Goal: Navigation & Orientation: Find specific page/section

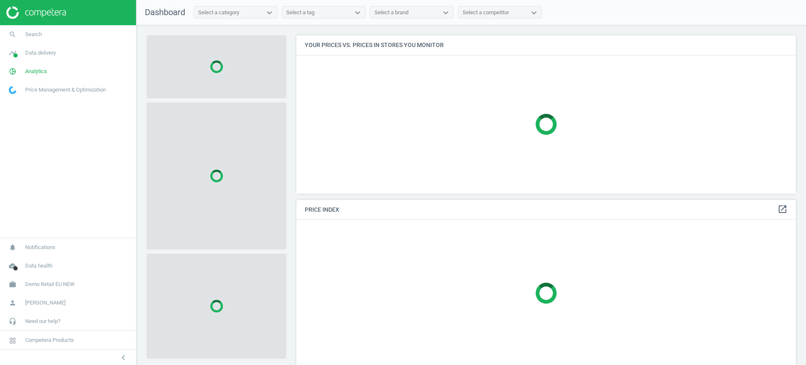
scroll to position [174, 508]
click at [77, 282] on link "work Demo Retail EU NEW" at bounding box center [68, 284] width 136 height 18
click at [31, 259] on span "Switch campaign" at bounding box center [27, 259] width 37 height 7
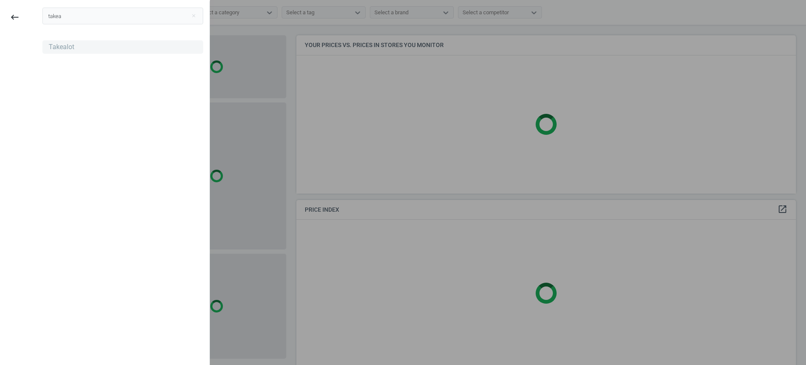
type input "takea"
click at [60, 47] on div "Takealot" at bounding box center [62, 46] width 26 height 9
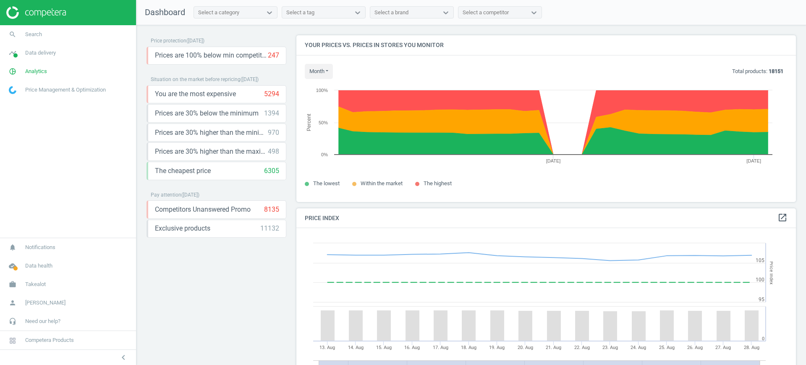
scroll to position [183, 508]
click at [39, 287] on span "Takealot" at bounding box center [35, 285] width 21 height 8
click at [40, 261] on span "Switch campaign" at bounding box center [27, 259] width 37 height 7
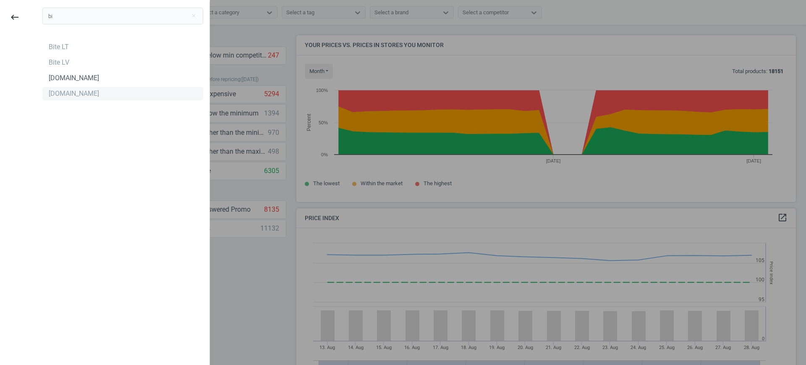
type input "bi"
click at [70, 93] on div "[DOMAIN_NAME]" at bounding box center [122, 93] width 161 height 13
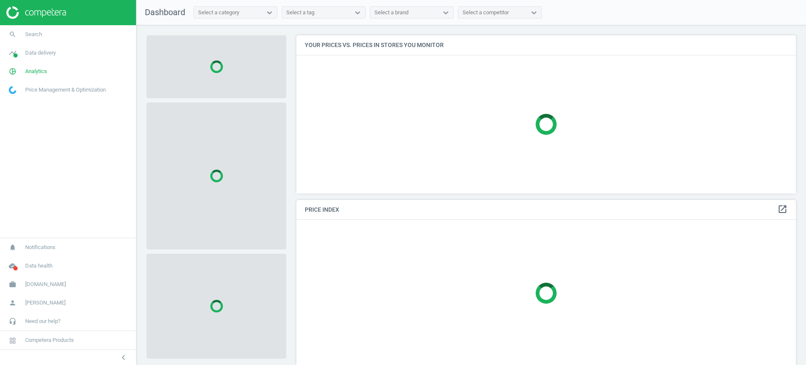
scroll to position [174, 508]
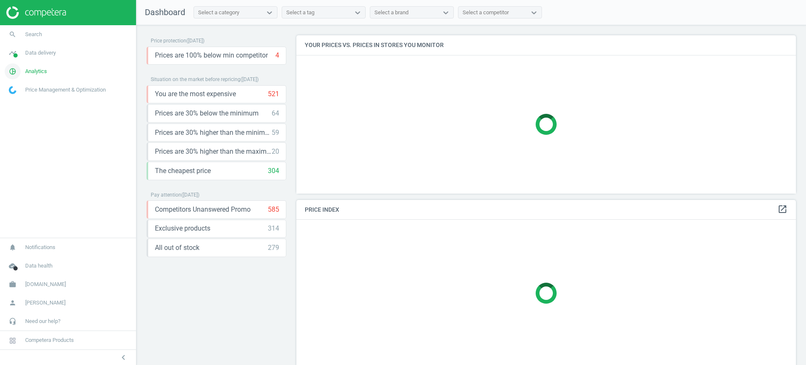
click at [44, 70] on span "Analytics" at bounding box center [36, 72] width 22 height 8
click at [23, 101] on span "Products" at bounding box center [19, 102] width 20 height 7
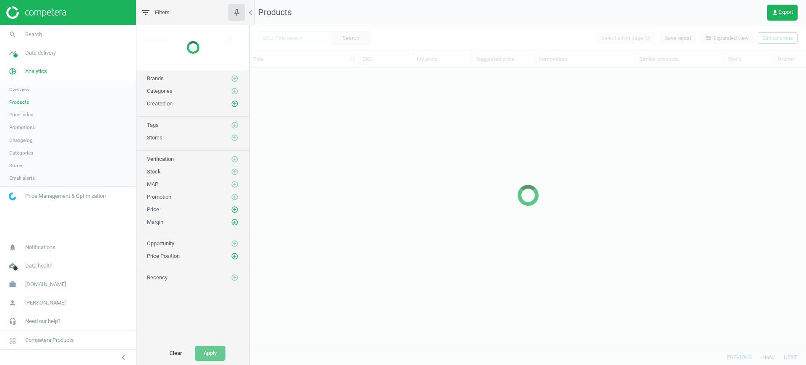
scroll to position [265, 548]
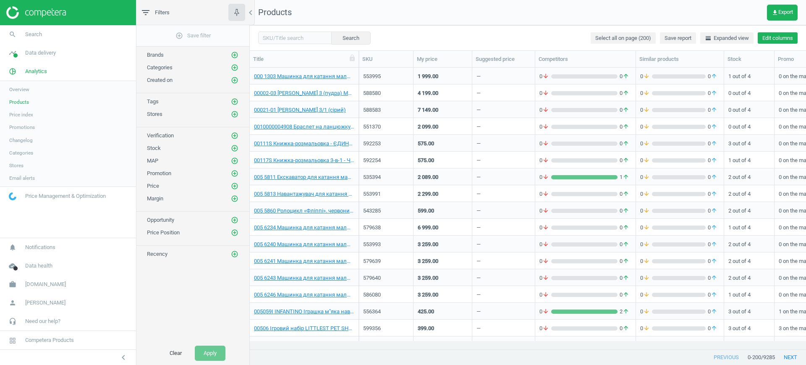
click at [781, 39] on button "Edit columns" at bounding box center [778, 38] width 40 height 12
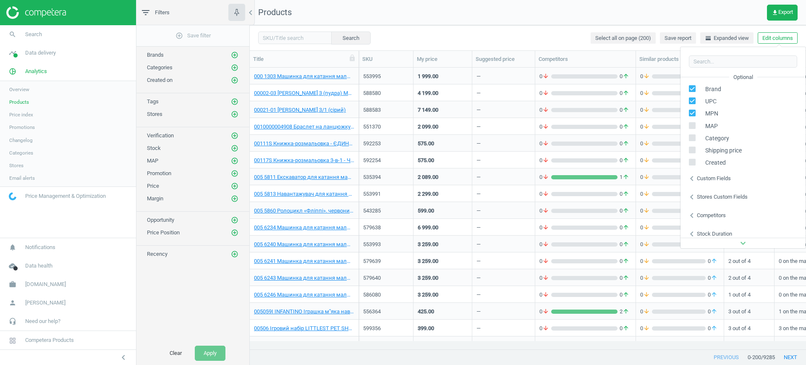
scroll to position [111, 0]
click at [716, 178] on div "Custom fields" at bounding box center [714, 177] width 34 height 8
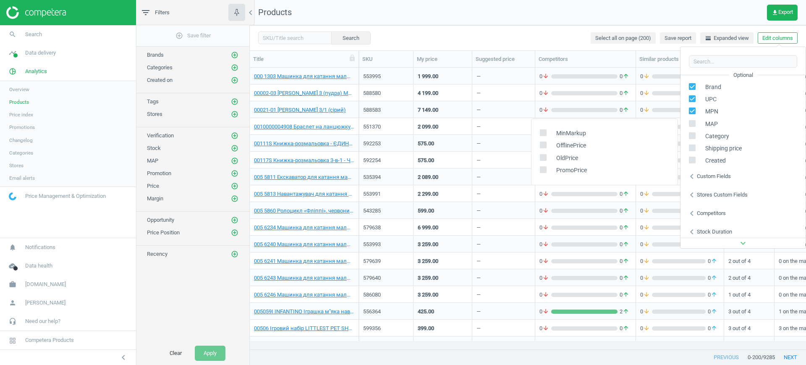
scroll to position [114, 0]
click at [705, 172] on div "Custom fields" at bounding box center [714, 173] width 34 height 8
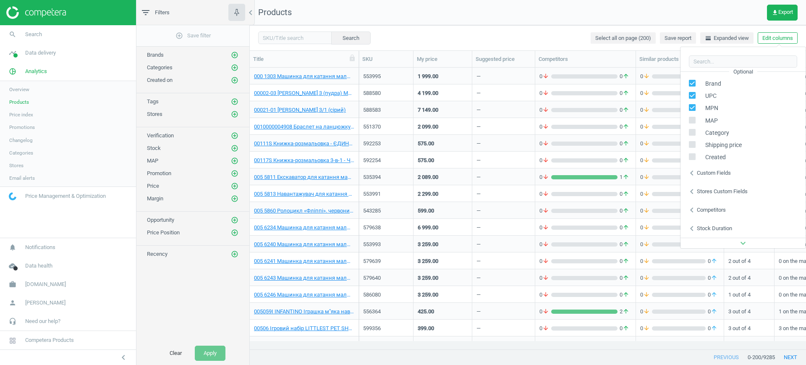
click at [705, 172] on div "Custom fields" at bounding box center [714, 173] width 34 height 8
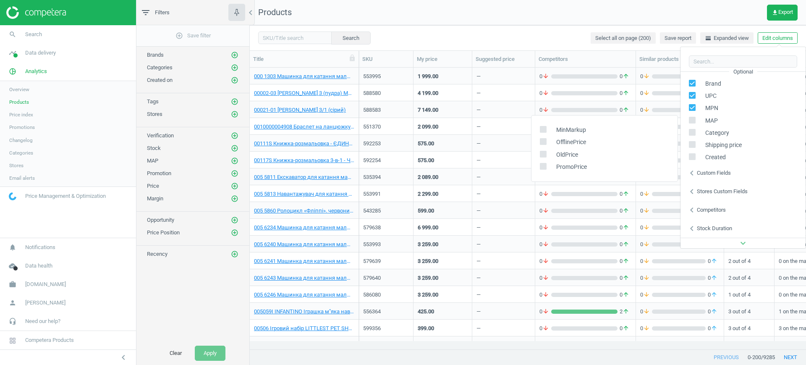
click at [701, 188] on div "Stores custom fields" at bounding box center [722, 192] width 51 height 8
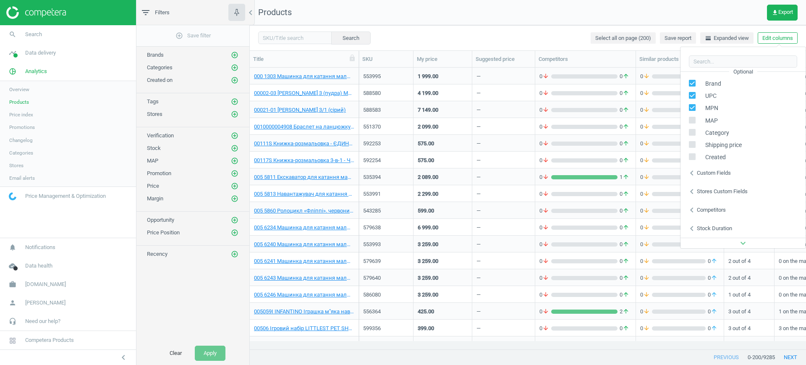
click at [701, 188] on div "Stores custom fields" at bounding box center [722, 192] width 51 height 8
click at [706, 211] on div "Competitors" at bounding box center [711, 210] width 29 height 8
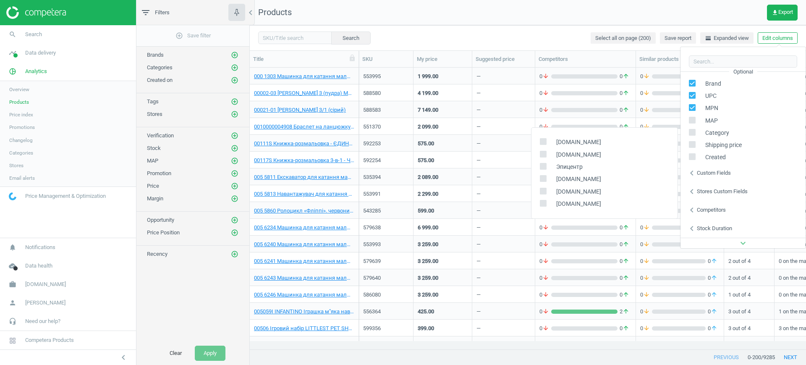
click at [708, 225] on div "Stock duration" at bounding box center [714, 229] width 35 height 8
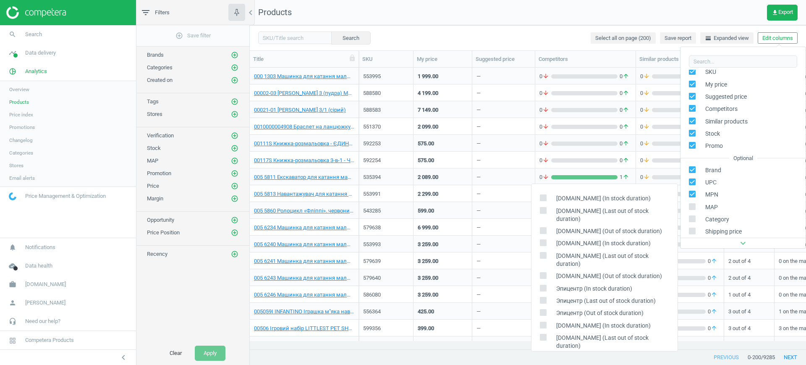
scroll to position [0, 0]
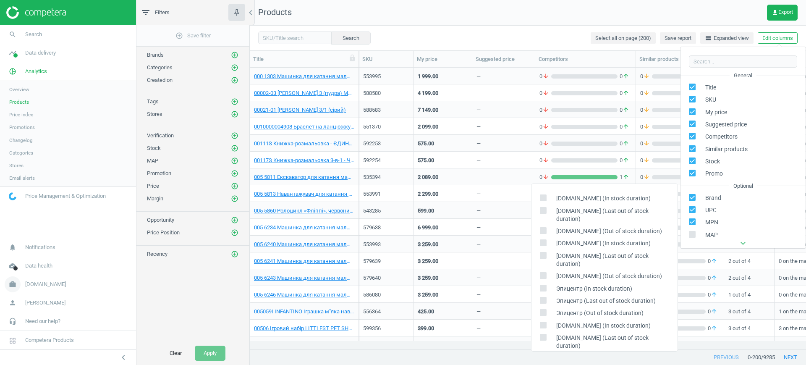
click at [31, 283] on span "[DOMAIN_NAME]" at bounding box center [45, 285] width 41 height 8
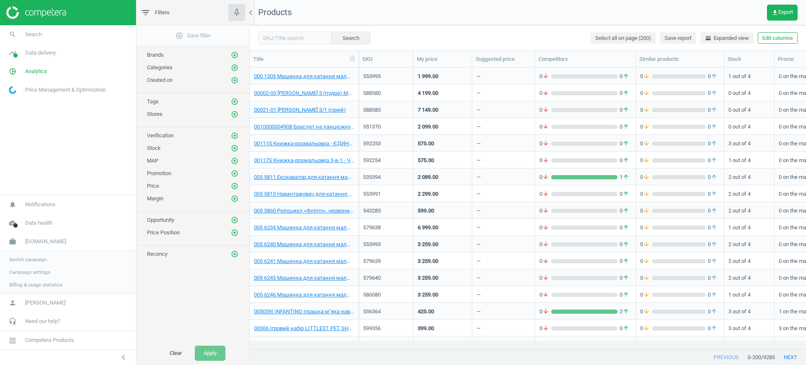
click at [37, 274] on span "Campaign settings" at bounding box center [29, 272] width 41 height 7
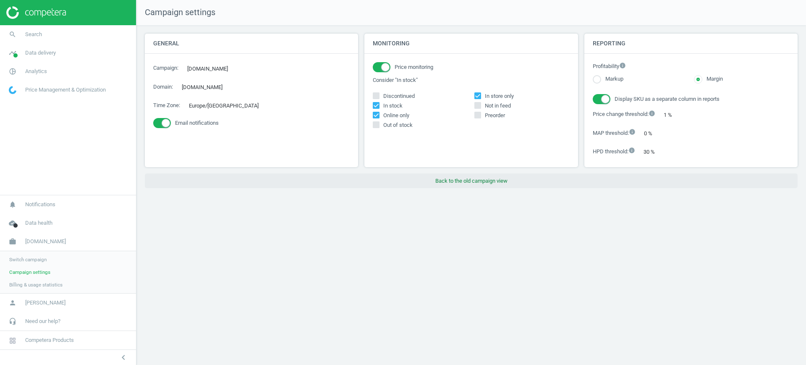
click at [490, 178] on button "Back to the old campaign view" at bounding box center [471, 180] width 653 height 15
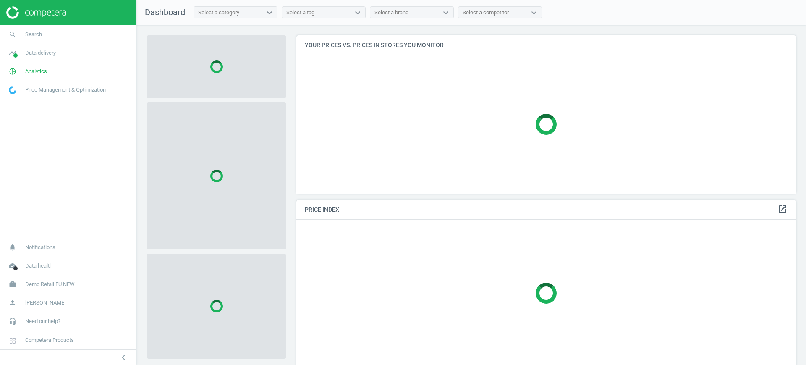
scroll to position [174, 508]
click at [52, 286] on span "Demo Retail EU NEW" at bounding box center [50, 285] width 50 height 8
click at [31, 262] on span "Switch campaign" at bounding box center [27, 259] width 37 height 7
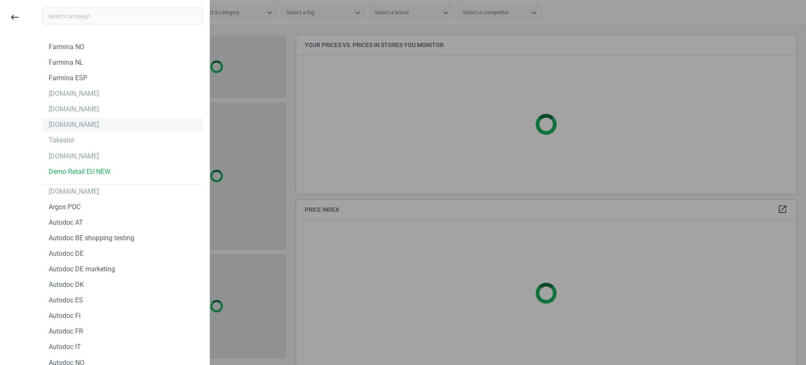
click at [78, 122] on div "[DOMAIN_NAME]" at bounding box center [74, 124] width 50 height 9
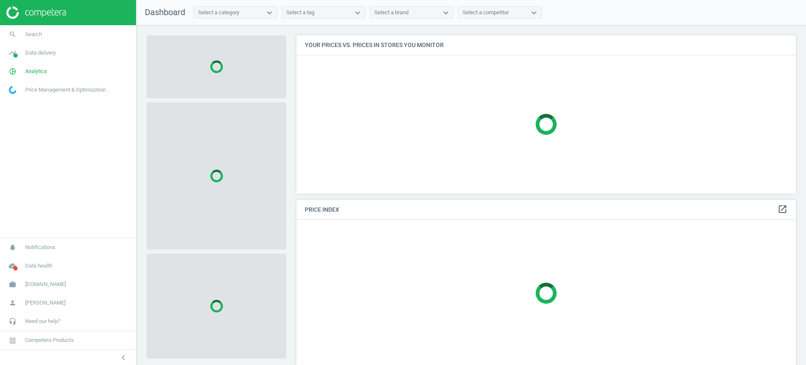
scroll to position [174, 508]
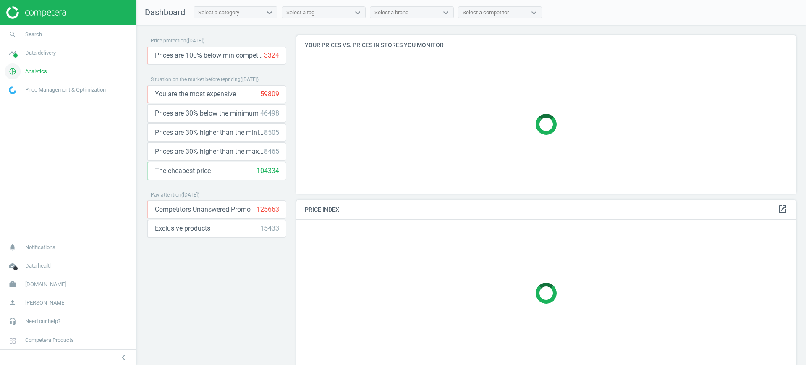
click at [45, 73] on span "Analytics" at bounding box center [36, 72] width 22 height 8
click at [16, 102] on span "Products" at bounding box center [19, 102] width 20 height 7
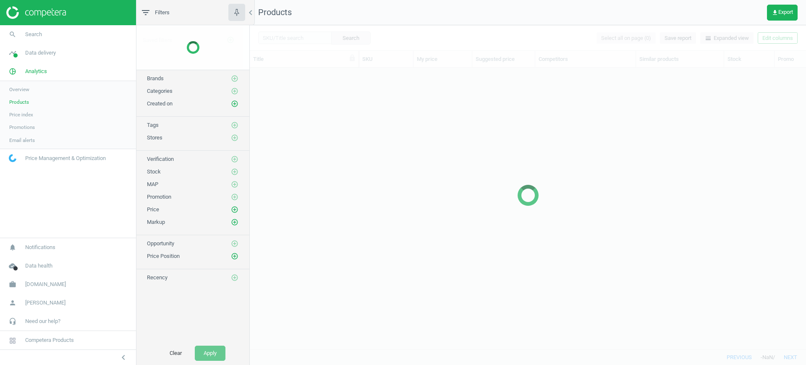
scroll to position [265, 548]
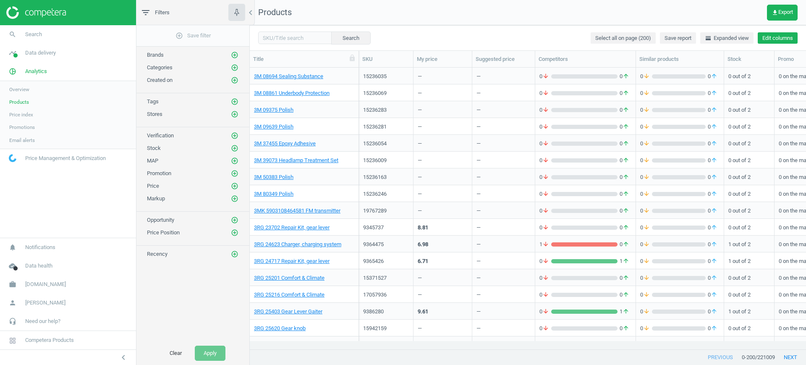
click at [787, 39] on button "Edit columns" at bounding box center [778, 38] width 40 height 12
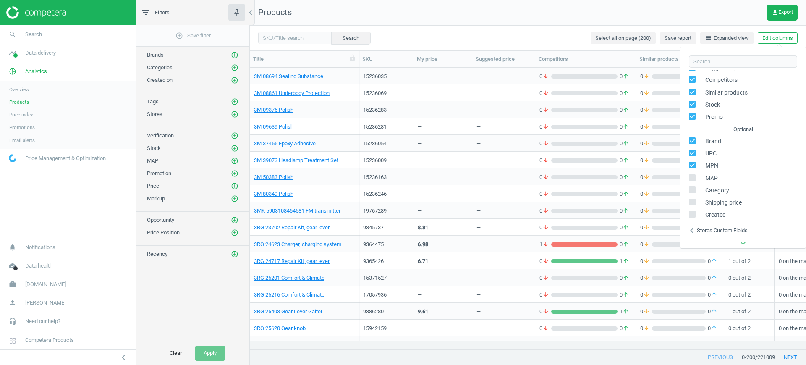
scroll to position [96, 0]
click at [729, 191] on div "Stores custom fields" at bounding box center [722, 192] width 51 height 8
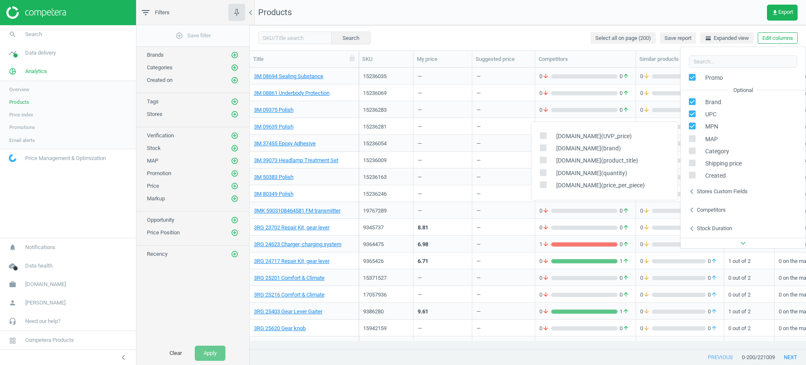
click at [723, 207] on div "Competitors" at bounding box center [711, 210] width 29 height 8
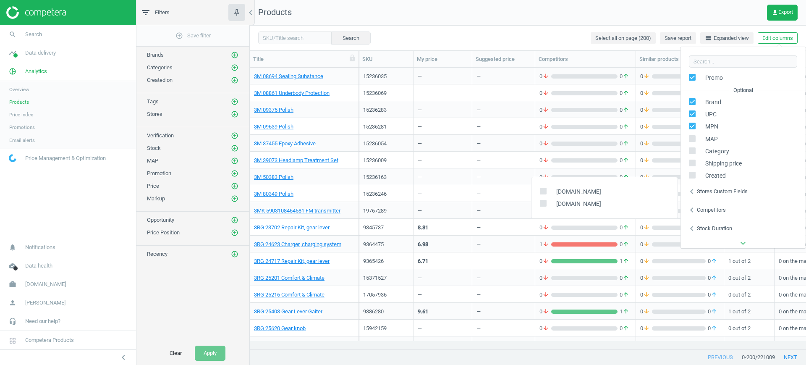
click at [722, 230] on div "Stock duration" at bounding box center [714, 229] width 35 height 8
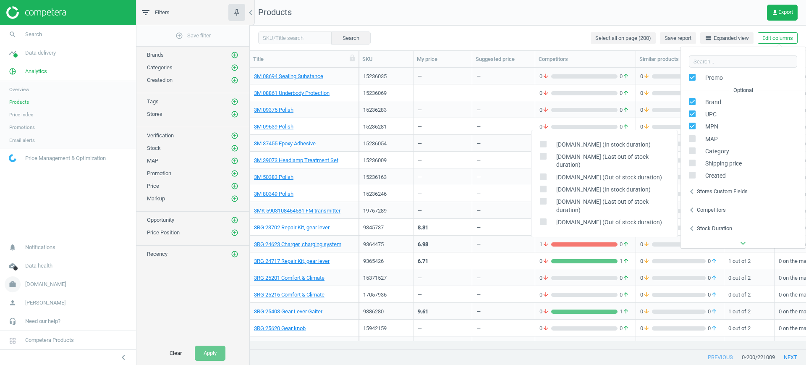
click at [42, 282] on span "[DOMAIN_NAME]" at bounding box center [45, 285] width 41 height 8
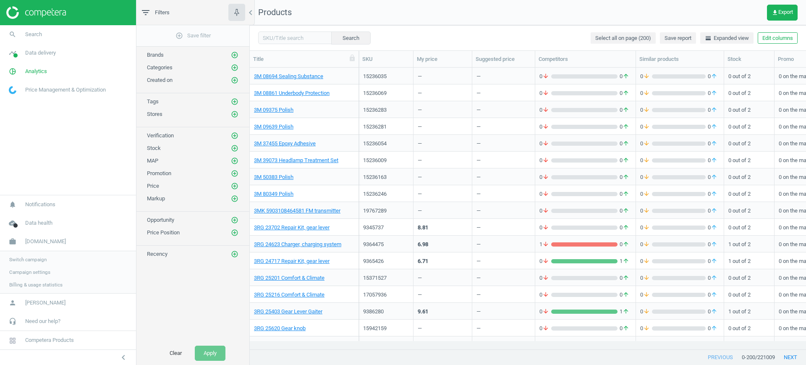
click at [30, 257] on span "Switch campaign" at bounding box center [27, 259] width 37 height 7
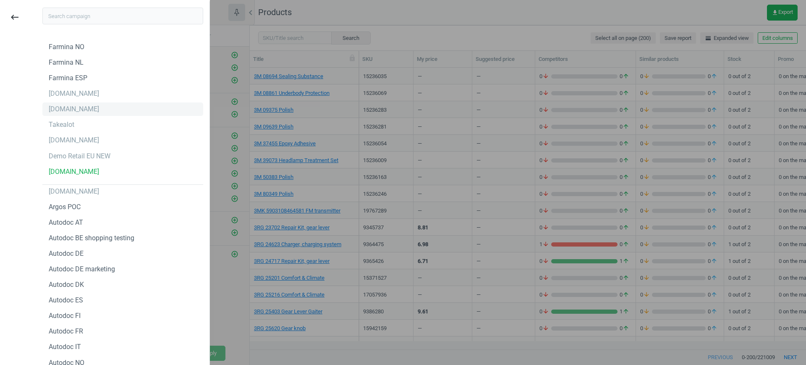
click at [77, 109] on div "[DOMAIN_NAME]" at bounding box center [74, 109] width 50 height 9
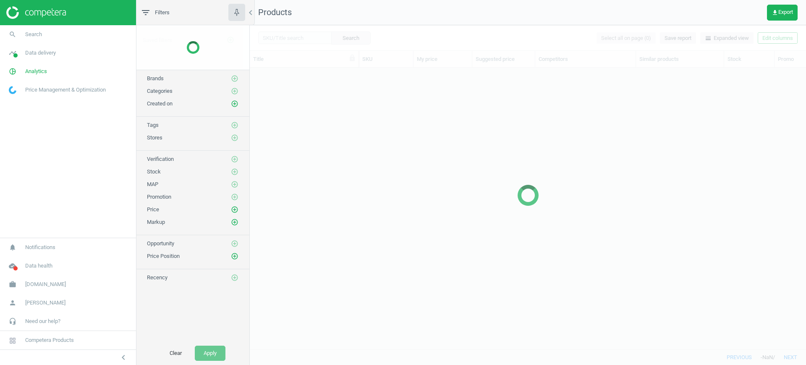
scroll to position [265, 548]
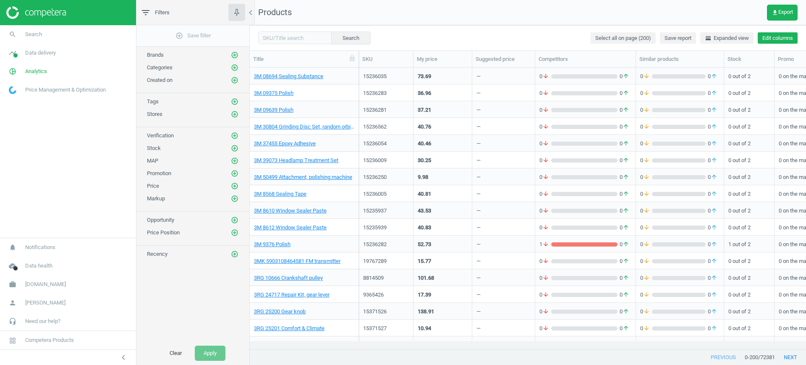
click at [781, 35] on button "Edit columns" at bounding box center [778, 38] width 40 height 12
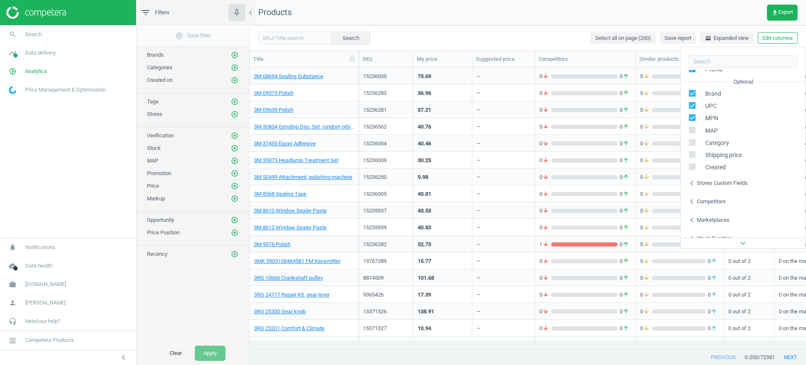
scroll to position [114, 0]
click at [723, 173] on div "Stores custom fields" at bounding box center [722, 173] width 51 height 8
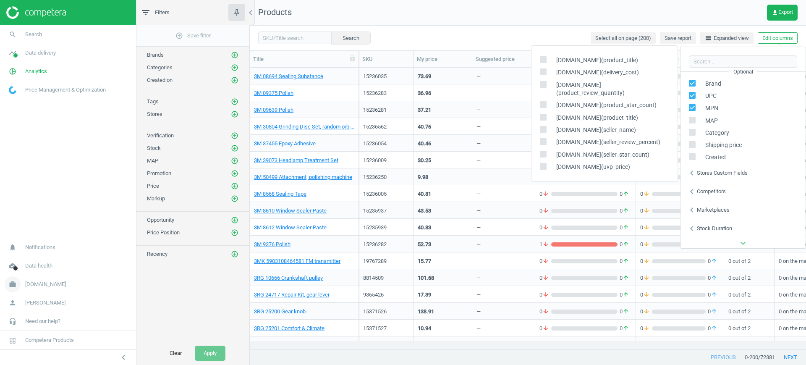
click at [52, 285] on span "[DOMAIN_NAME]" at bounding box center [45, 285] width 41 height 8
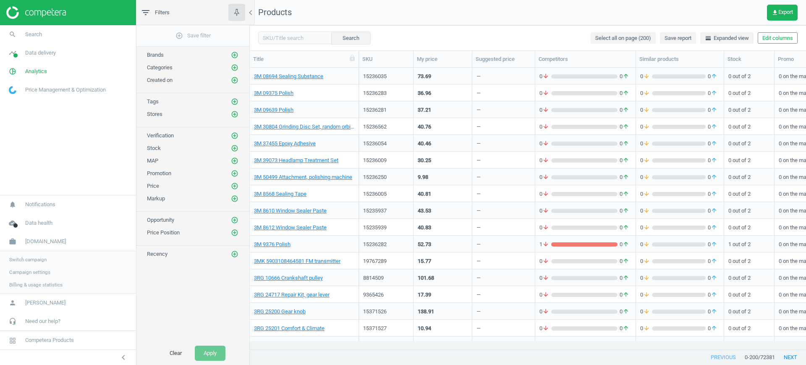
click at [33, 261] on span "Switch campaign" at bounding box center [27, 259] width 37 height 7
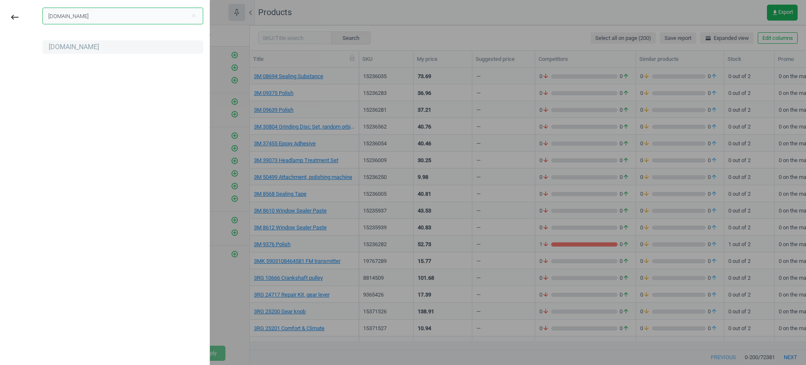
type input "[DOMAIN_NAME]"
click at [77, 47] on div "[DOMAIN_NAME]" at bounding box center [74, 46] width 50 height 9
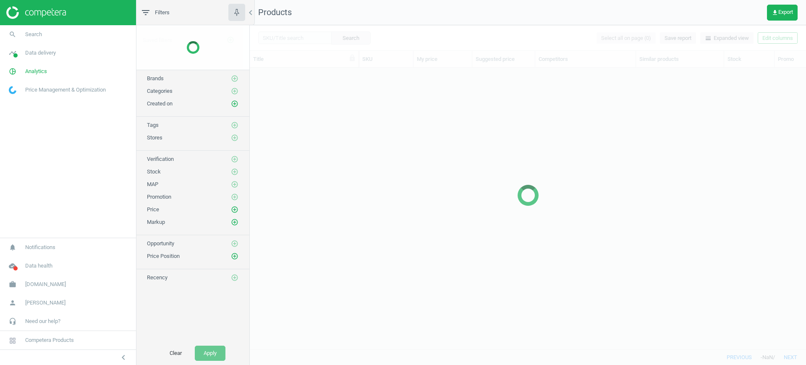
scroll to position [265, 548]
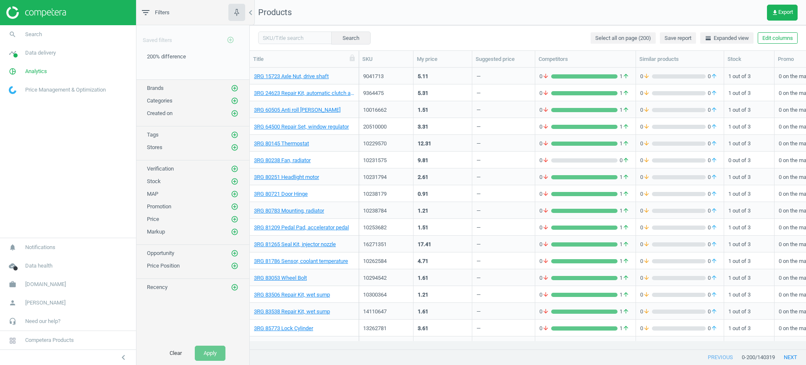
click at [780, 39] on button "Edit columns" at bounding box center [778, 38] width 40 height 12
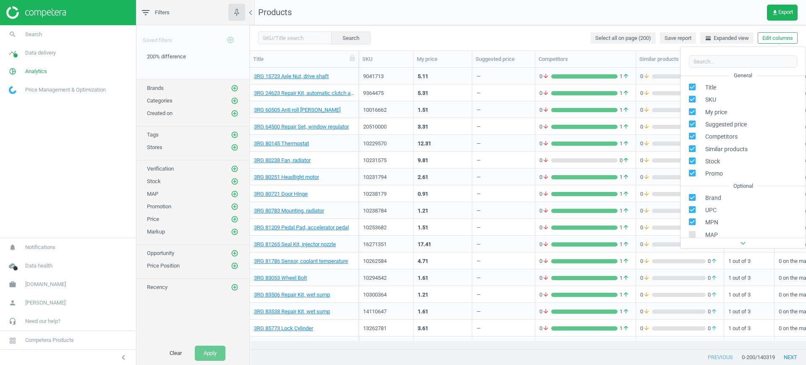
scroll to position [96, 0]
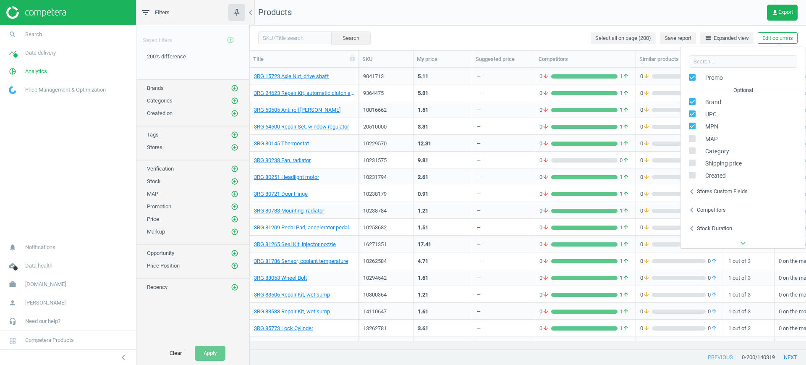
click at [727, 189] on div "Stores custom fields" at bounding box center [722, 192] width 51 height 8
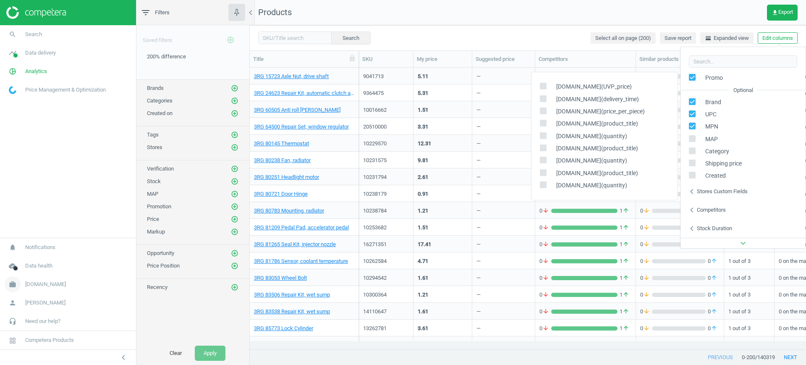
click at [38, 286] on span "[DOMAIN_NAME]" at bounding box center [45, 285] width 41 height 8
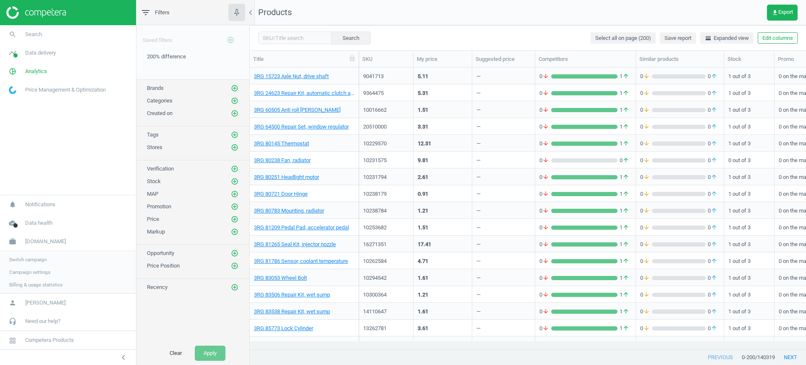
click at [36, 259] on span "Switch campaign" at bounding box center [27, 259] width 37 height 7
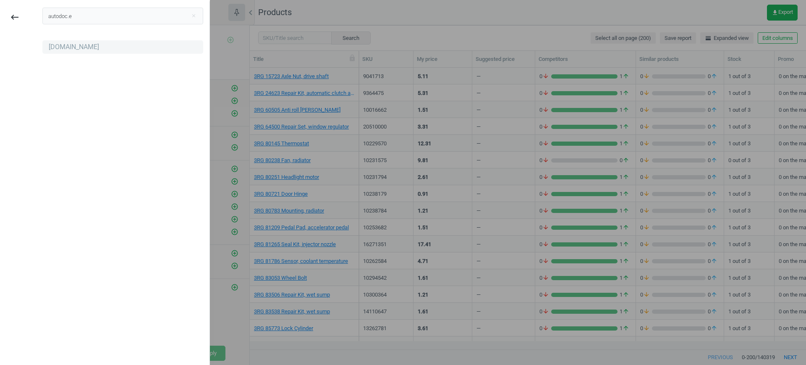
type input "autodoc.e"
click at [71, 51] on div "[DOMAIN_NAME]" at bounding box center [74, 46] width 50 height 9
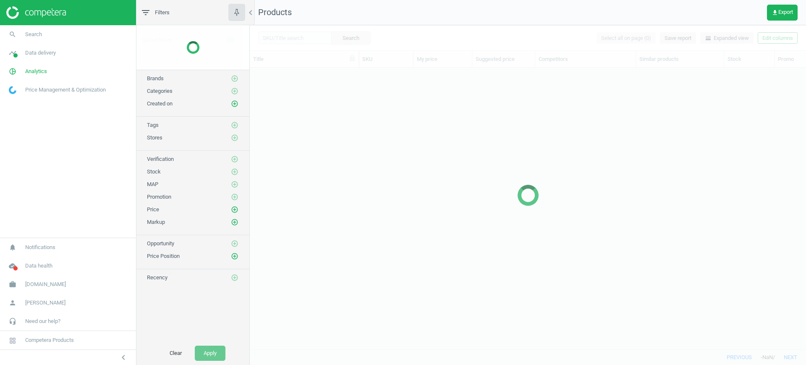
scroll to position [265, 548]
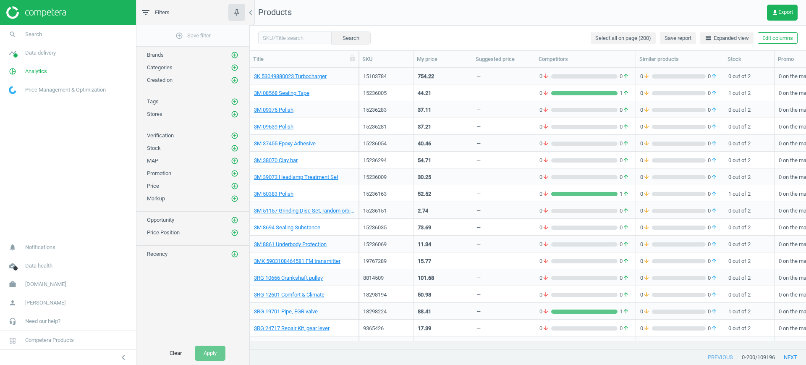
click at [767, 34] on button "Edit columns" at bounding box center [778, 38] width 40 height 12
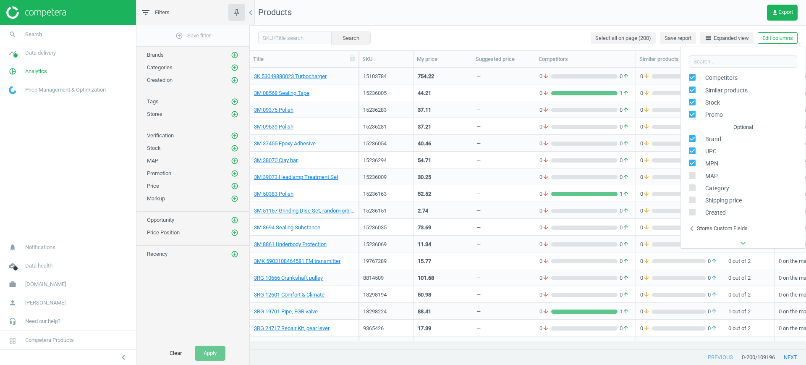
scroll to position [96, 0]
click at [718, 188] on div "Stores custom fields" at bounding box center [722, 192] width 51 height 8
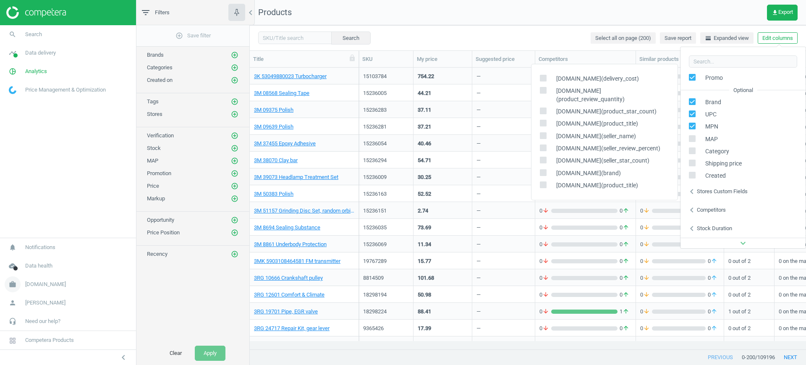
click at [44, 286] on span "[DOMAIN_NAME]" at bounding box center [45, 285] width 41 height 8
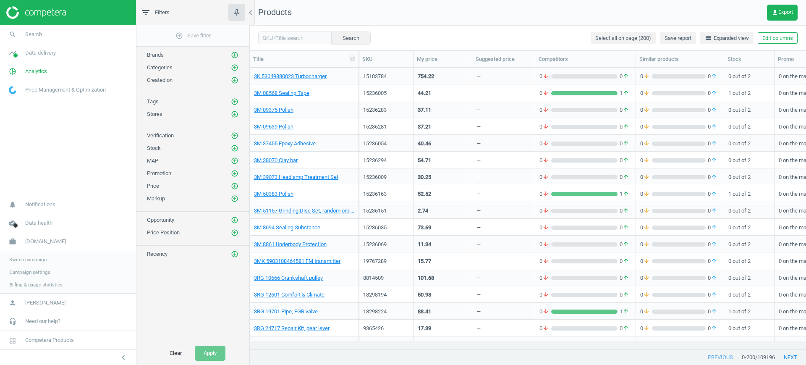
click at [38, 260] on span "Switch campaign" at bounding box center [27, 259] width 37 height 7
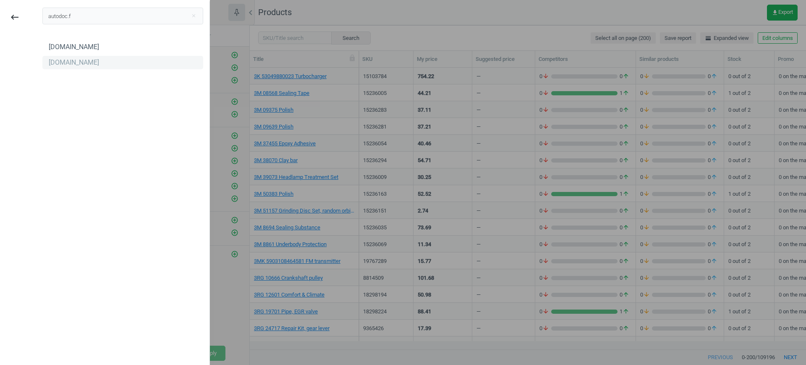
type input "autodoc.f"
click at [65, 62] on div "[DOMAIN_NAME]" at bounding box center [74, 62] width 50 height 9
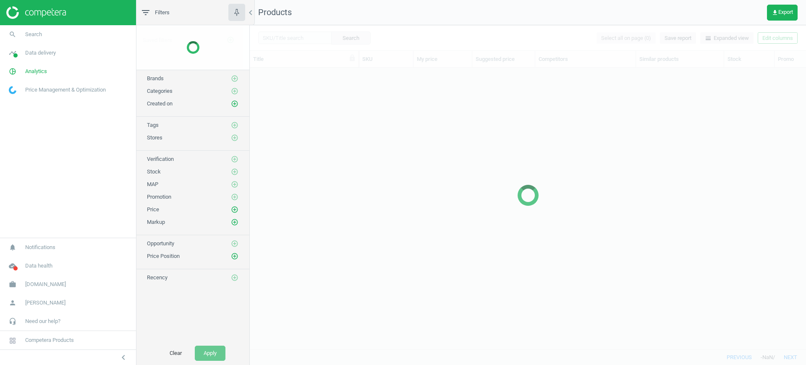
scroll to position [265, 548]
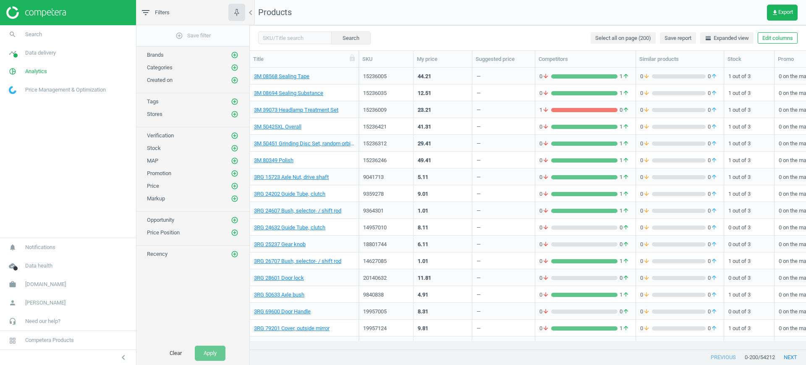
click at [766, 38] on button "Edit columns" at bounding box center [778, 38] width 40 height 12
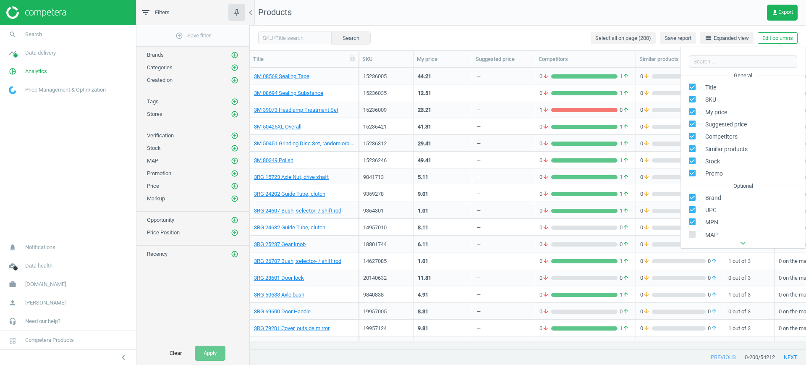
scroll to position [96, 0]
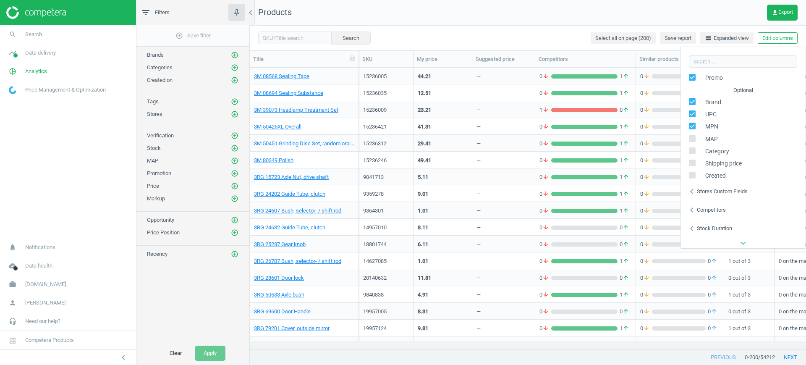
click at [725, 191] on div "Stores custom fields" at bounding box center [722, 192] width 51 height 8
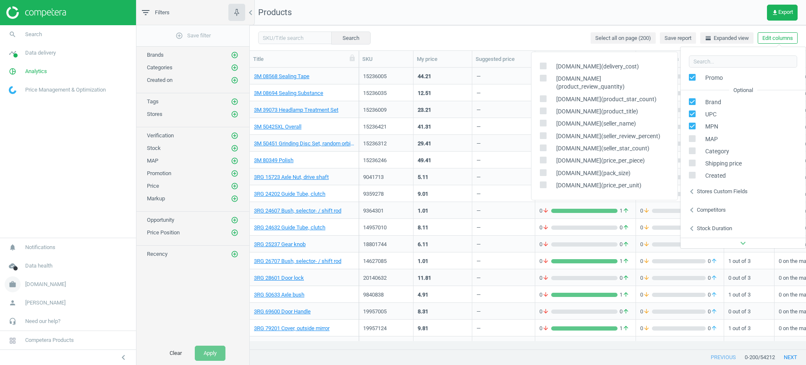
click at [43, 285] on span "[DOMAIN_NAME]" at bounding box center [45, 285] width 41 height 8
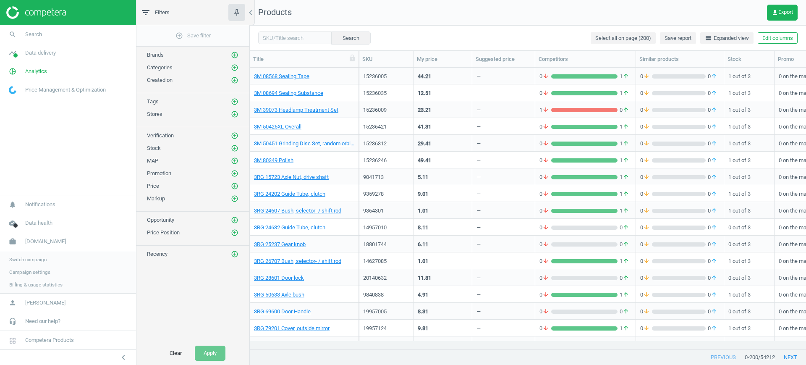
click at [26, 260] on span "Switch campaign" at bounding box center [27, 259] width 37 height 7
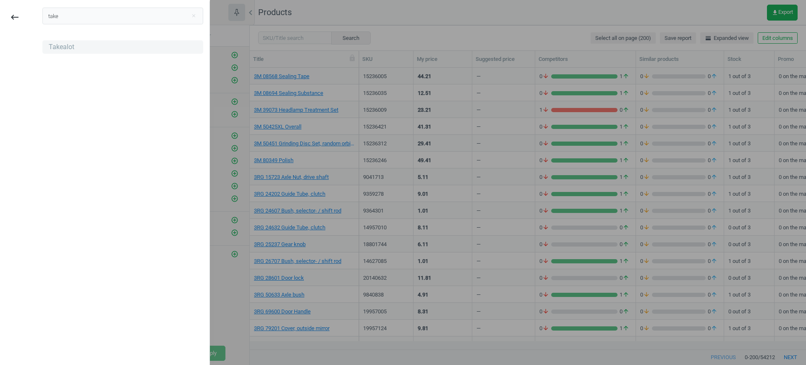
type input "take"
click at [54, 44] on div "Takealot" at bounding box center [62, 46] width 26 height 9
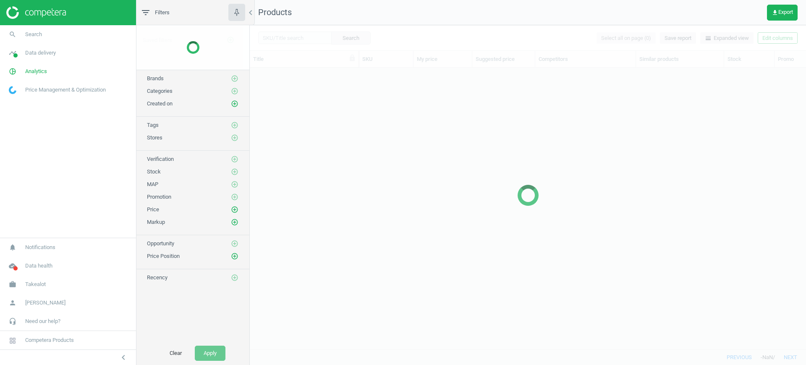
scroll to position [265, 548]
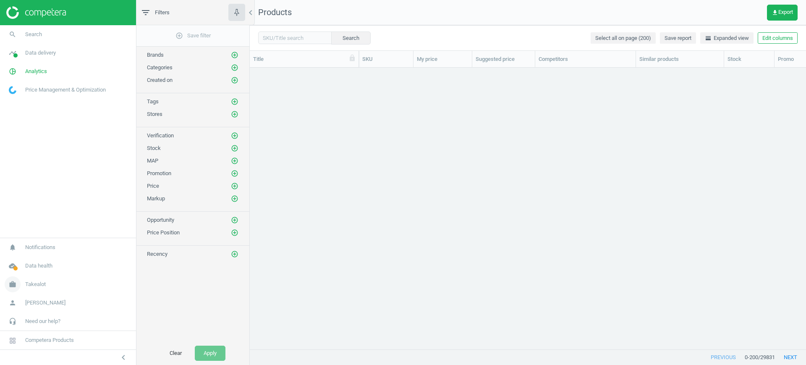
click at [43, 281] on span "Takealot" at bounding box center [35, 285] width 21 height 8
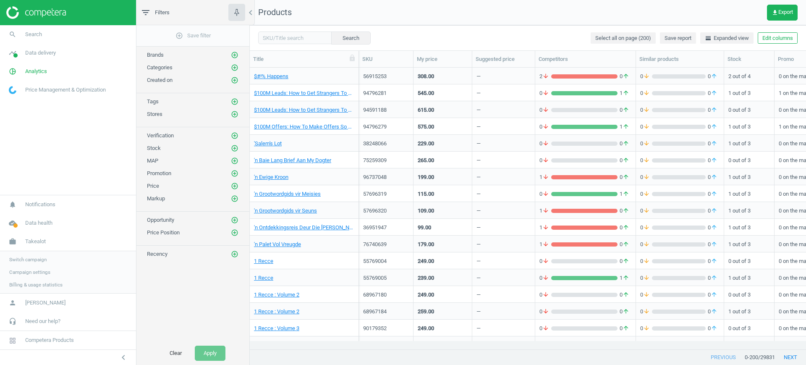
click at [41, 260] on span "Switch campaign" at bounding box center [27, 259] width 37 height 7
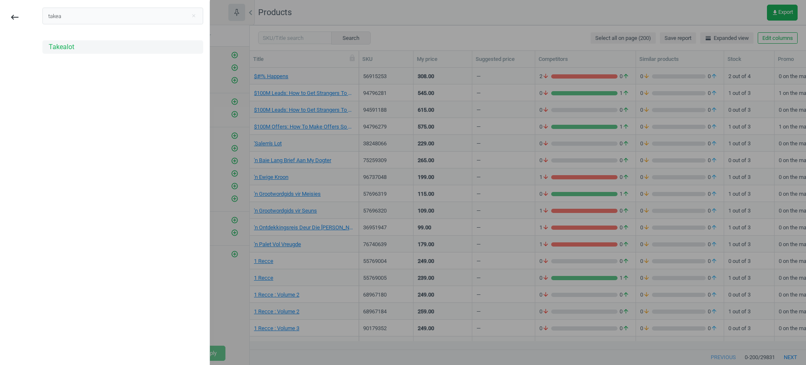
type input "takea"
click at [62, 47] on div "Takealot" at bounding box center [62, 46] width 26 height 9
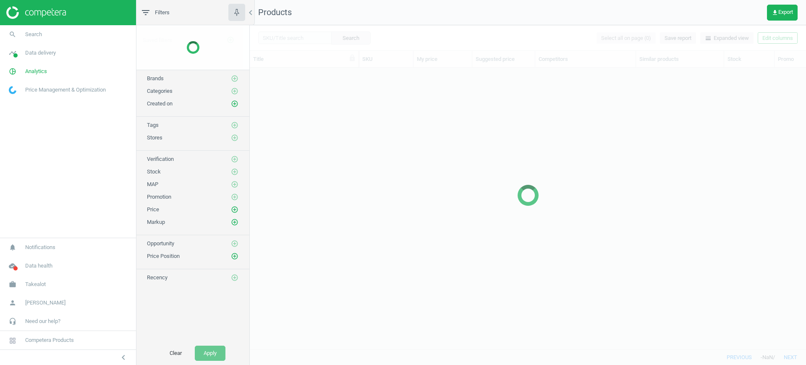
scroll to position [265, 548]
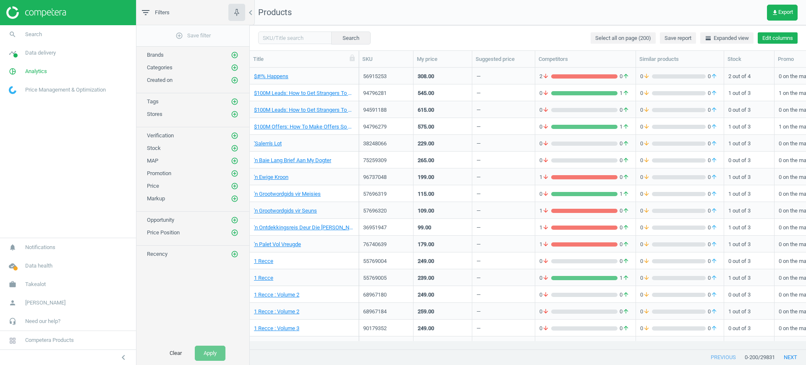
click at [759, 34] on button "Edit columns" at bounding box center [778, 38] width 40 height 12
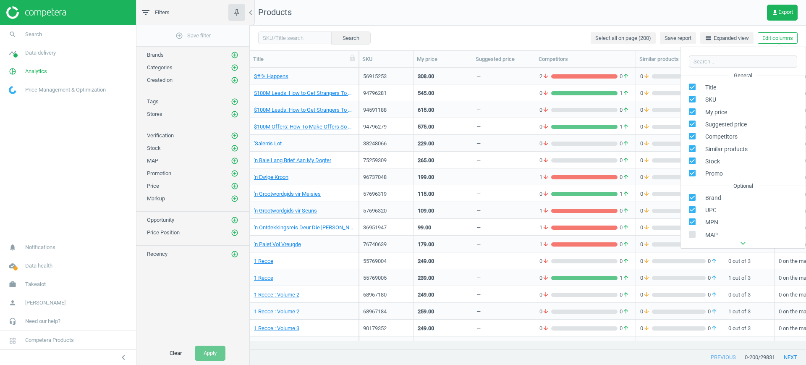
scroll to position [114, 0]
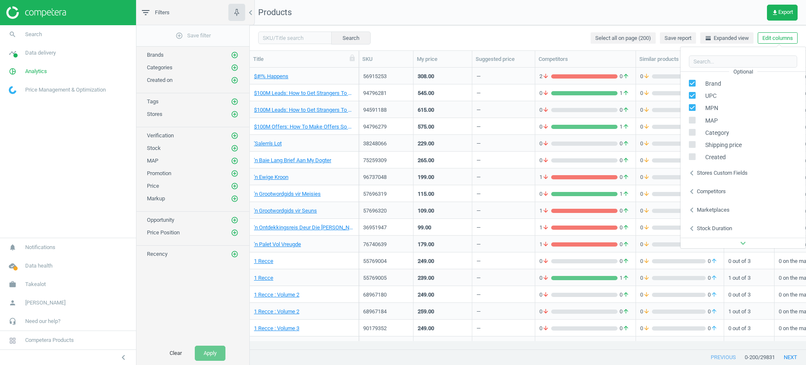
click at [708, 206] on div "Marketplaces" at bounding box center [713, 210] width 33 height 8
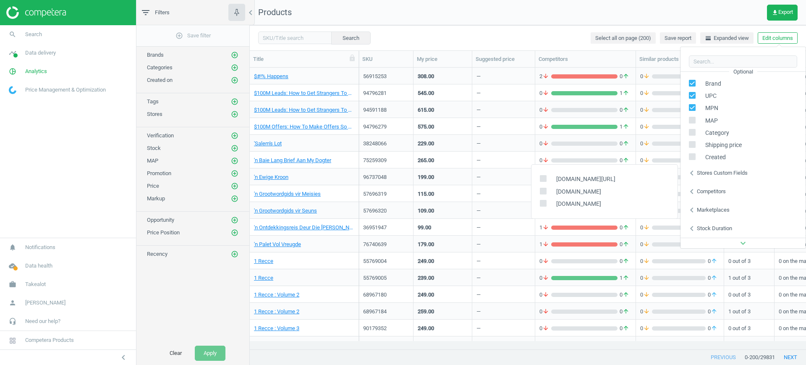
click at [724, 170] on div "Stores custom fields" at bounding box center [722, 173] width 51 height 8
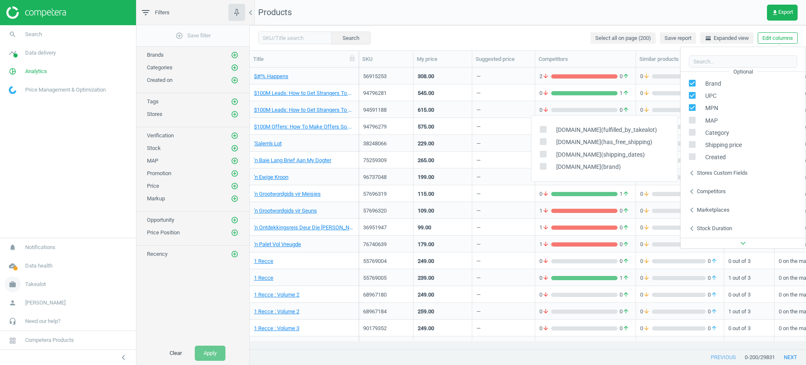
click at [34, 285] on span "Takealot" at bounding box center [35, 285] width 21 height 8
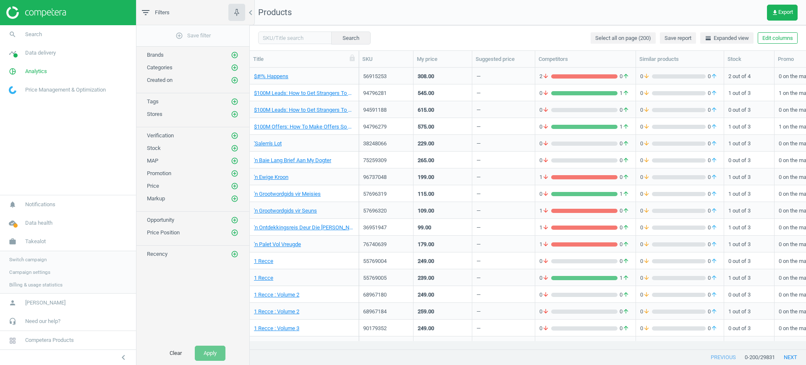
click at [38, 256] on span "Switch campaign" at bounding box center [27, 259] width 37 height 7
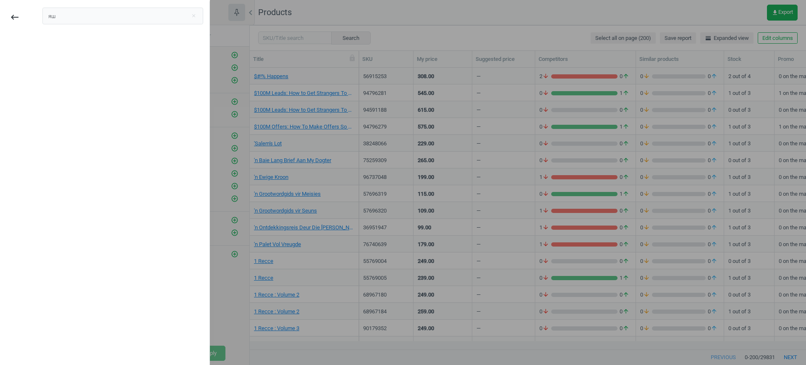
type input "я"
type input "wil"
click at [59, 47] on div "Wilko" at bounding box center [57, 46] width 16 height 9
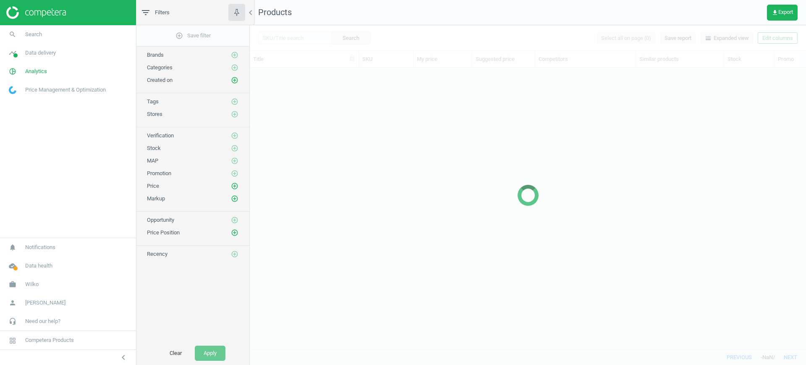
scroll to position [265, 548]
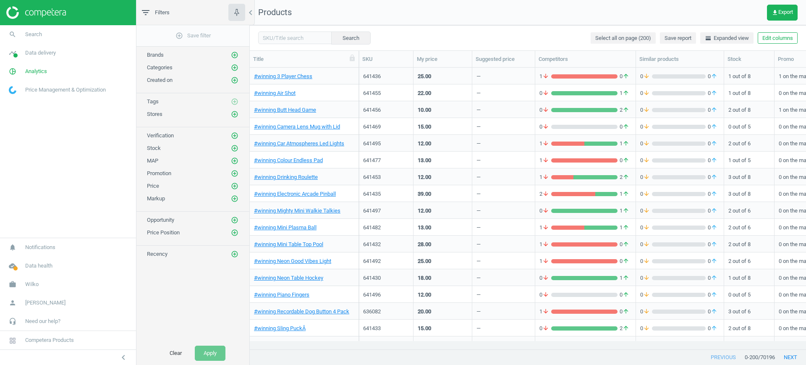
click at [771, 44] on div "Search Select all on page (200) Save report horizontal_split Expanded view Edit…" at bounding box center [528, 37] width 556 height 25
click at [782, 38] on button "Edit columns" at bounding box center [778, 38] width 40 height 12
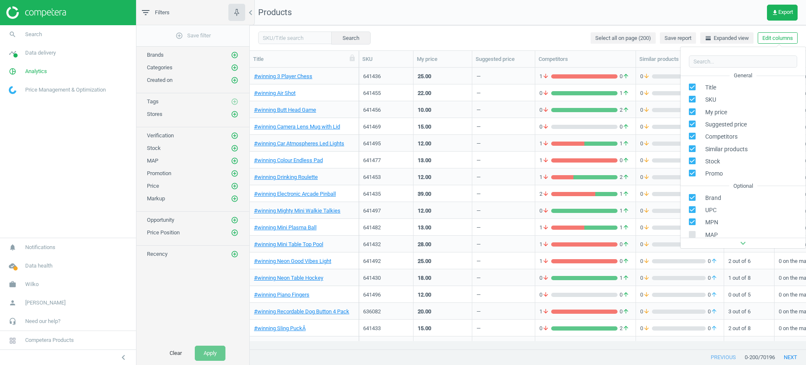
scroll to position [133, 0]
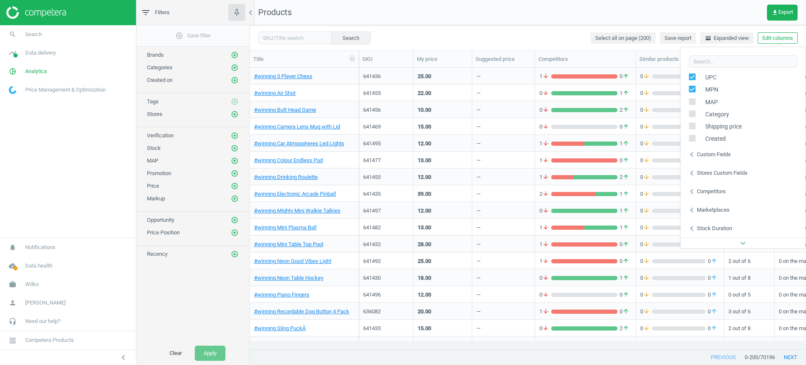
click at [726, 171] on div "Stores custom fields" at bounding box center [722, 173] width 51 height 8
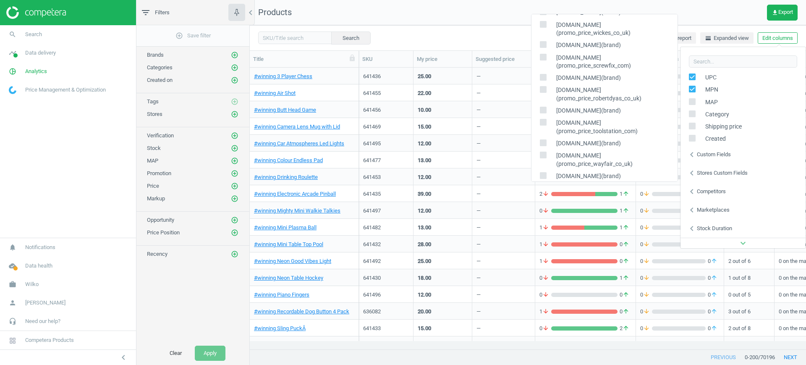
scroll to position [178, 0]
click at [708, 193] on div "Competitors" at bounding box center [711, 192] width 29 height 8
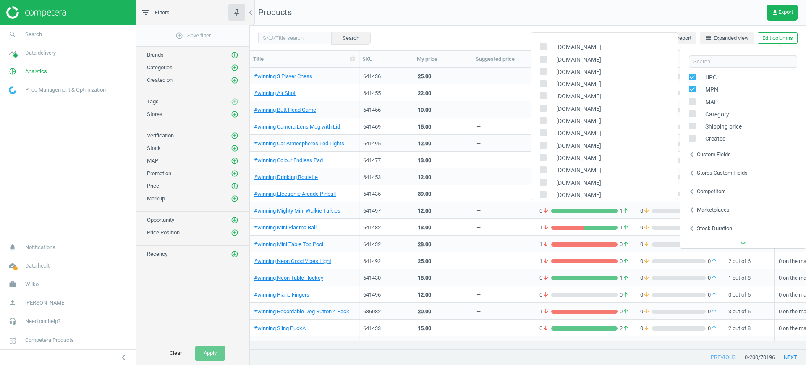
scroll to position [10, 0]
click at [715, 206] on div "Marketplaces" at bounding box center [713, 210] width 33 height 8
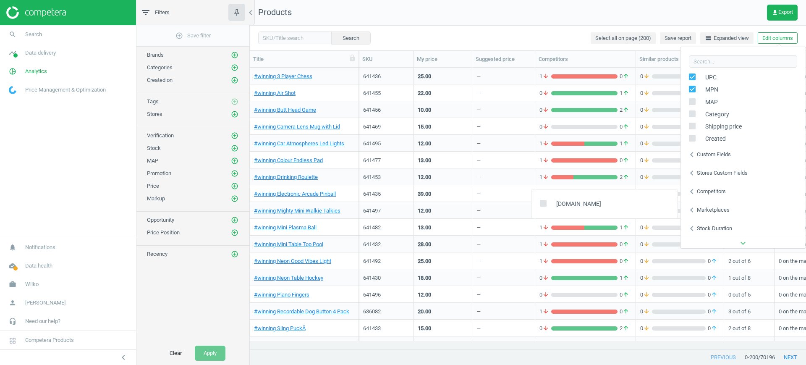
click at [721, 224] on div "chevron_left Stock duration" at bounding box center [743, 228] width 125 height 18
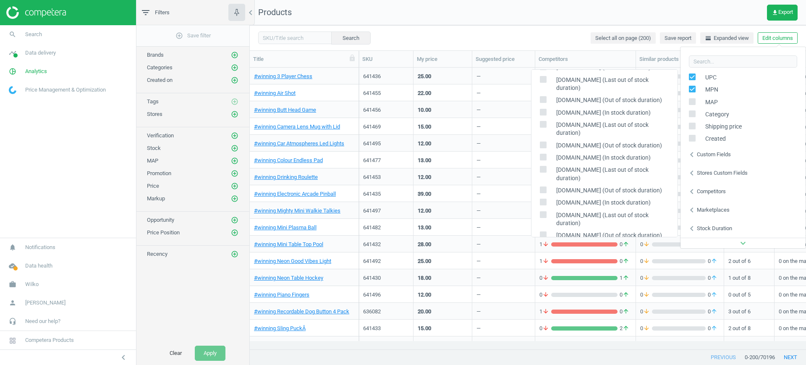
scroll to position [378, 0]
click at [715, 228] on div "Stock duration" at bounding box center [714, 229] width 35 height 8
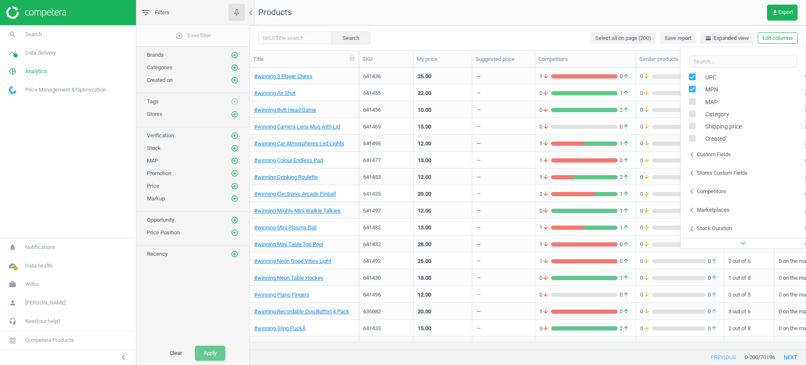
scroll to position [0, 0]
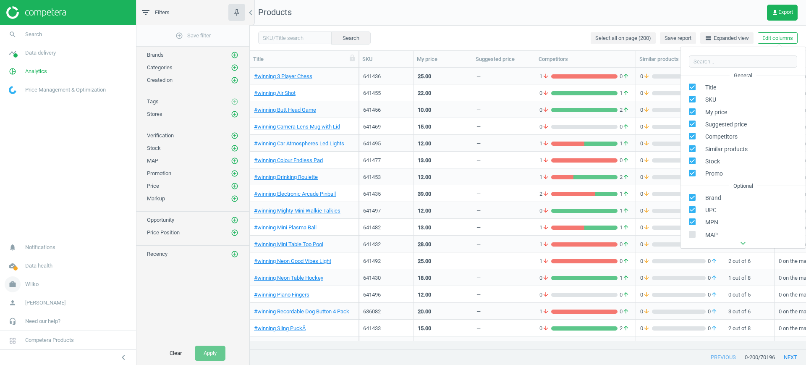
click at [35, 286] on span "Wilko" at bounding box center [31, 285] width 13 height 8
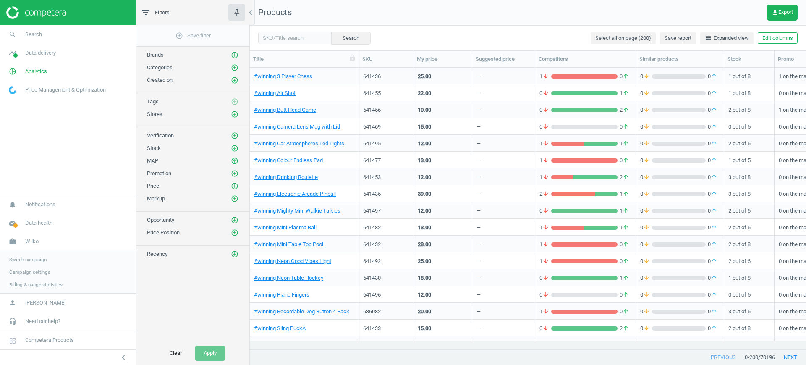
click at [25, 274] on span "Campaign settings" at bounding box center [29, 272] width 41 height 7
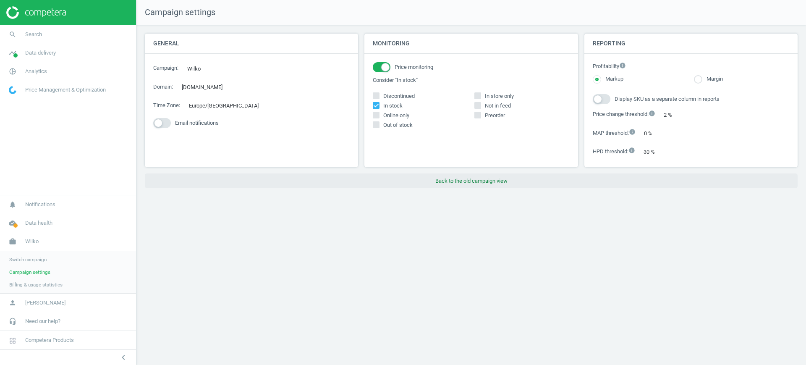
click at [503, 175] on button "Back to the old campaign view" at bounding box center [471, 180] width 653 height 15
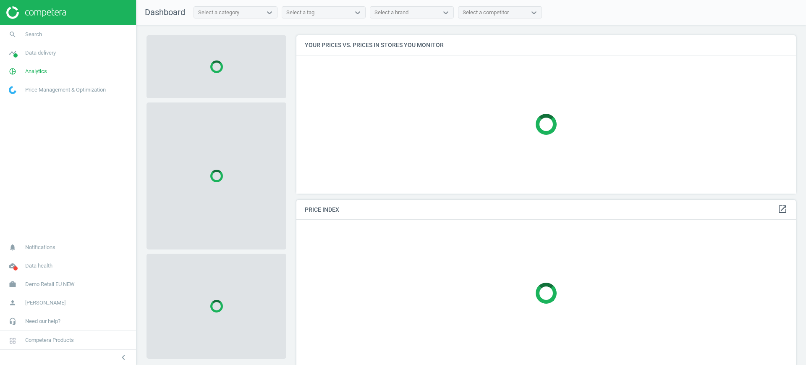
scroll to position [174, 508]
click at [50, 284] on span "Demo Retail EU NEW" at bounding box center [50, 285] width 50 height 8
click at [30, 262] on link "Switch campaign" at bounding box center [68, 259] width 136 height 13
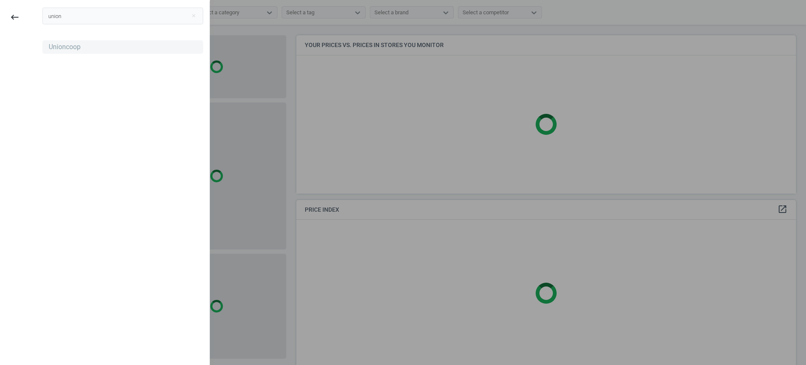
type input "union"
click at [60, 51] on div "Unioncoop" at bounding box center [65, 46] width 32 height 9
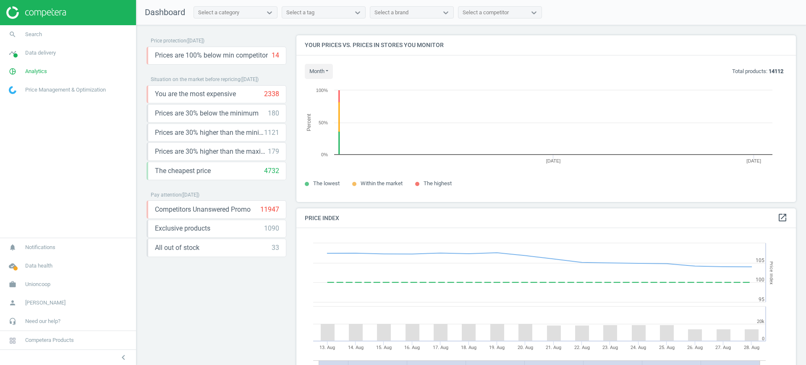
scroll to position [183, 508]
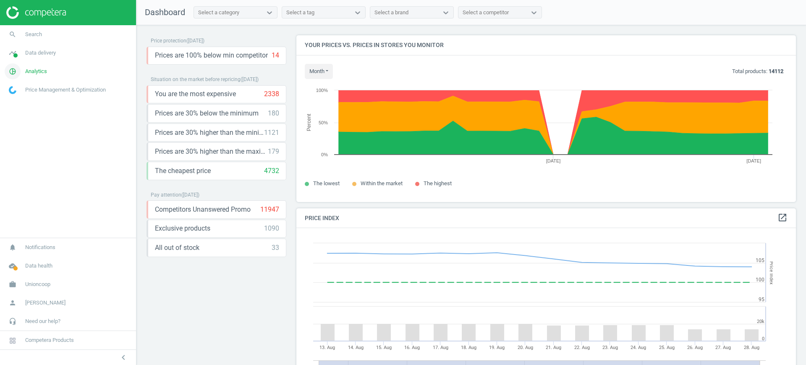
click at [44, 71] on span "Analytics" at bounding box center [36, 72] width 22 height 8
click at [20, 100] on span "Products" at bounding box center [19, 102] width 20 height 7
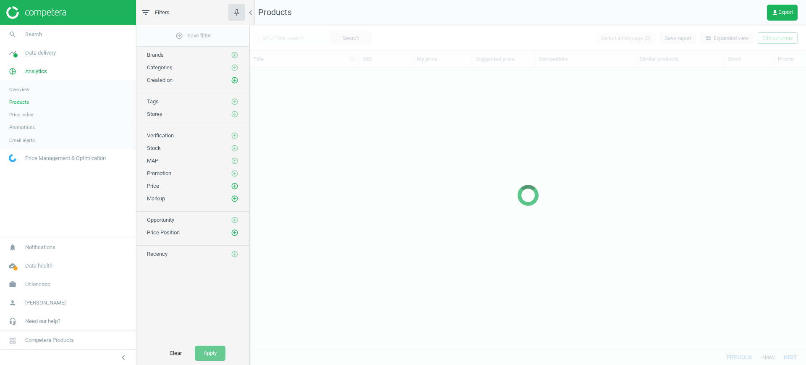
scroll to position [265, 548]
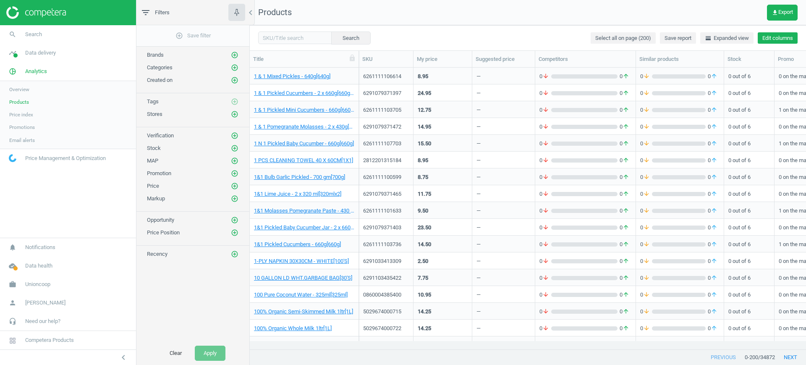
click at [774, 35] on button "Edit columns" at bounding box center [778, 38] width 40 height 12
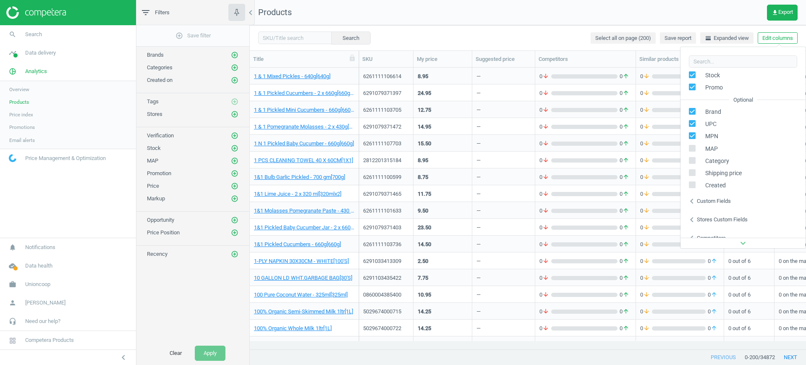
scroll to position [114, 0]
click at [723, 173] on div "Custom fields" at bounding box center [714, 173] width 34 height 8
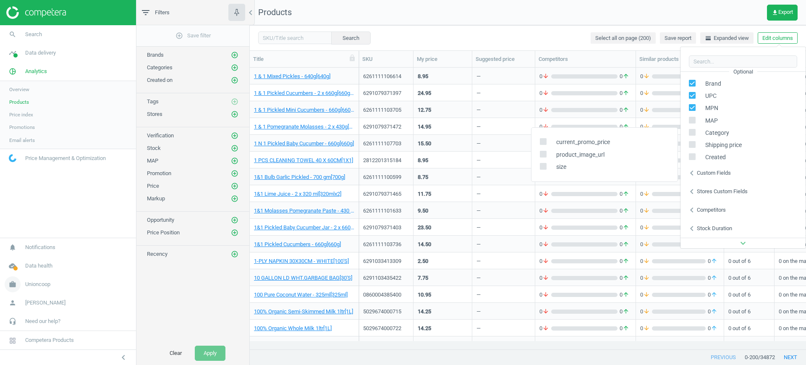
click at [45, 289] on link "work Unioncoop" at bounding box center [68, 284] width 136 height 18
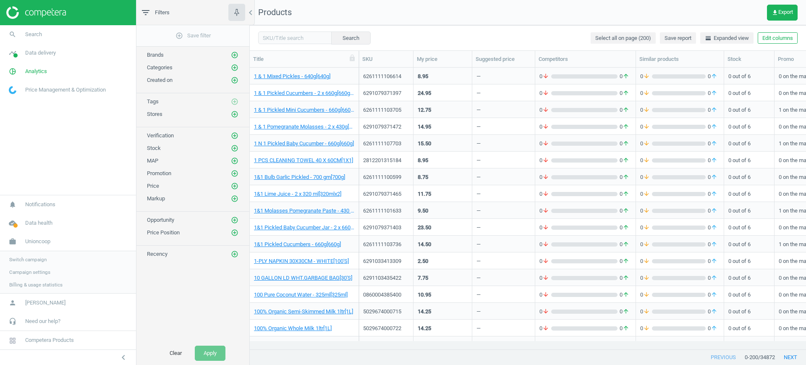
click at [30, 261] on span "Switch campaign" at bounding box center [27, 259] width 37 height 7
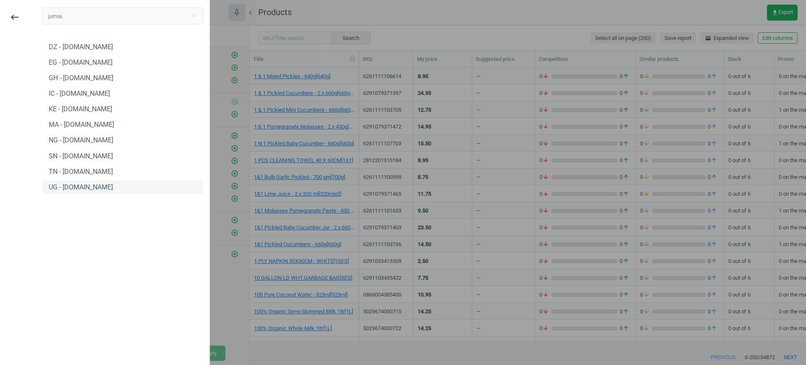
type input "jumia."
click at [96, 191] on div "UG - jumia.ug" at bounding box center [122, 187] width 161 height 13
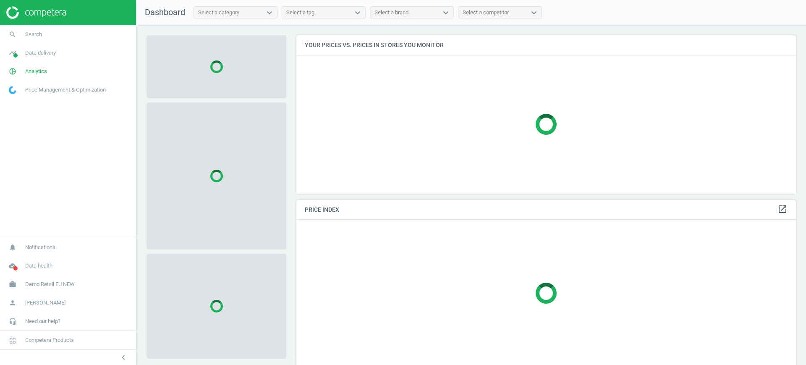
scroll to position [174, 508]
click at [57, 286] on span "Demo Retail EU NEW" at bounding box center [50, 285] width 50 height 8
click at [30, 259] on span "Switch campaign" at bounding box center [27, 259] width 37 height 7
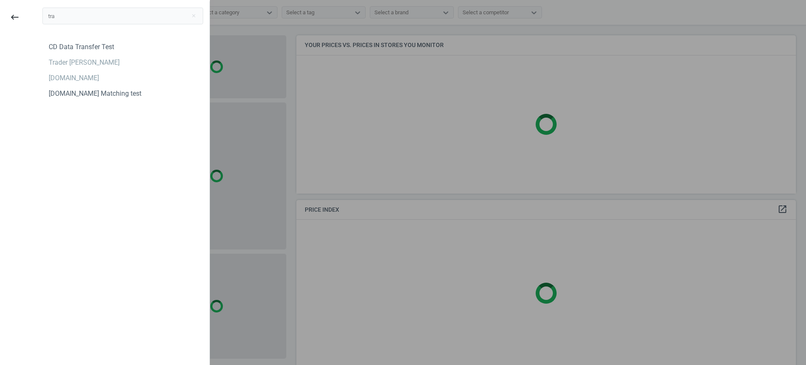
type input "tra"
click at [74, 159] on div "tra close CD Data Transfer Test Trader Joes [DOMAIN_NAME] [DOMAIN_NAME] Matchin…" at bounding box center [122, 183] width 173 height 365
click at [94, 79] on div "[DOMAIN_NAME]" at bounding box center [74, 77] width 50 height 9
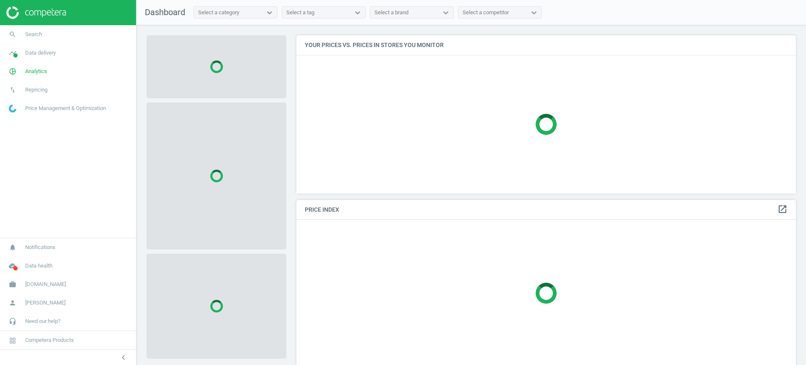
scroll to position [174, 508]
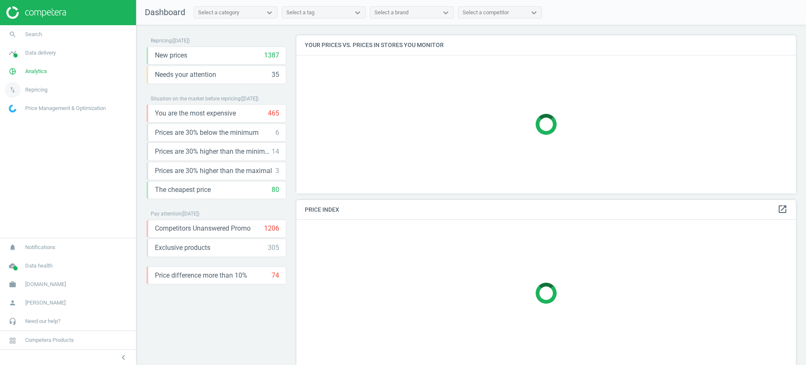
click at [59, 91] on link "swap_vert Repricing" at bounding box center [68, 90] width 136 height 18
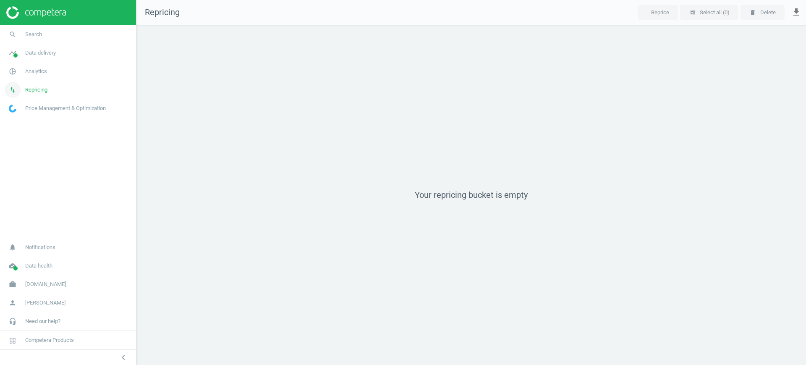
scroll to position [356, 686]
click at [45, 79] on link "pie_chart_outlined Analytics" at bounding box center [68, 71] width 136 height 18
click at [21, 102] on span "Products" at bounding box center [19, 102] width 20 height 7
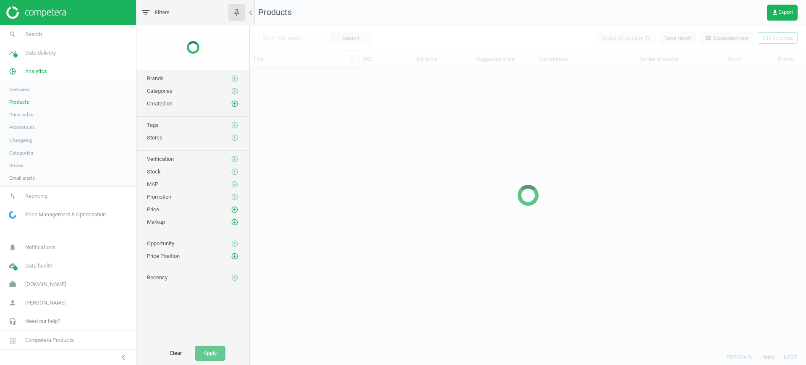
scroll to position [265, 548]
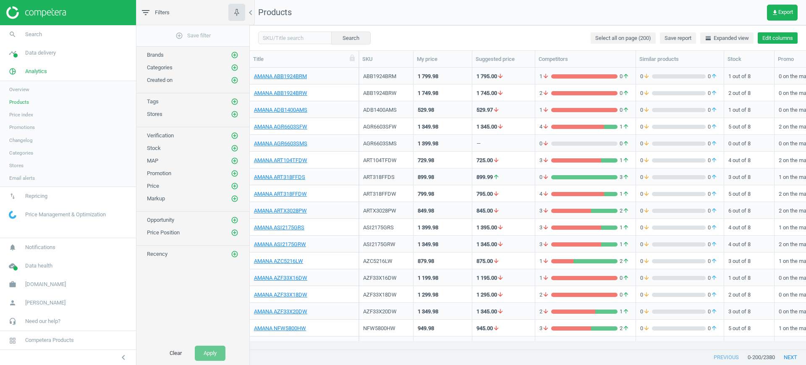
click at [772, 34] on button "Edit columns" at bounding box center [778, 38] width 40 height 12
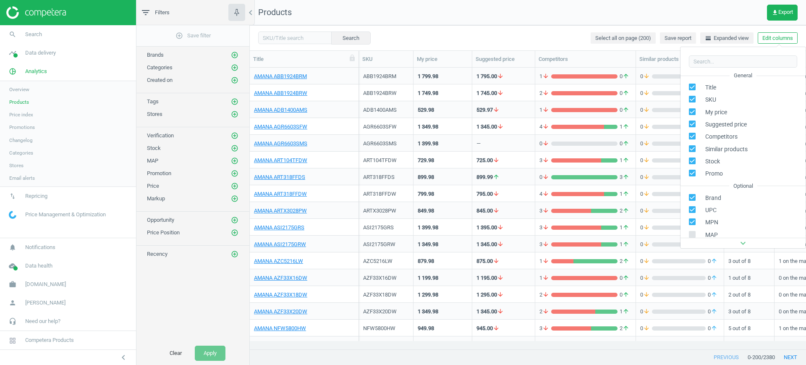
scroll to position [96, 0]
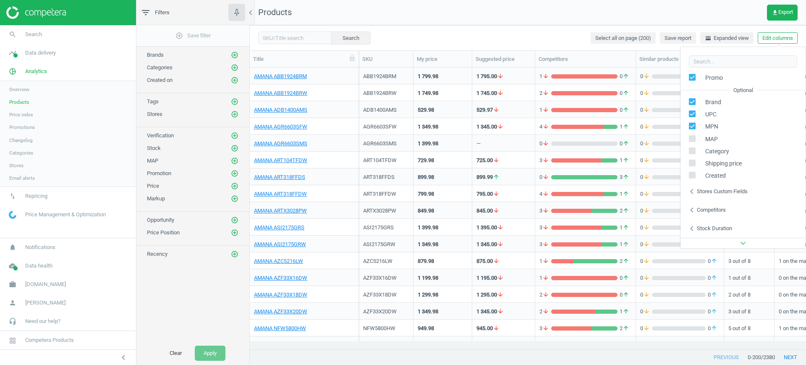
click at [712, 192] on div "Stores custom fields" at bounding box center [722, 192] width 51 height 8
click at [47, 291] on link "work Trailappliances.com" at bounding box center [68, 284] width 136 height 18
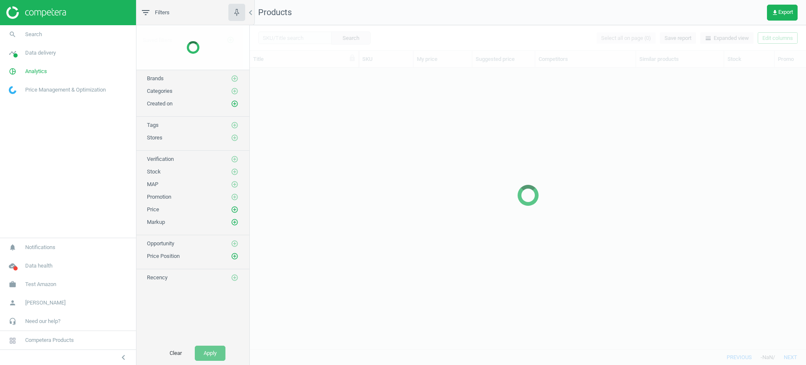
scroll to position [265, 548]
